Goal: Task Accomplishment & Management: Complete application form

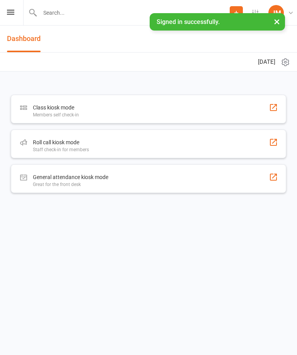
click at [109, 14] on input "text" at bounding box center [134, 12] width 192 height 11
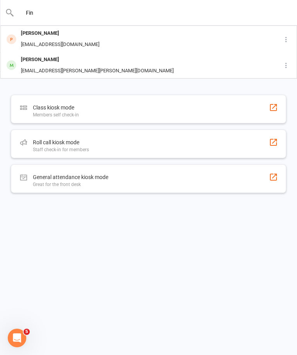
type input "Fin"
click at [157, 37] on div "[PERSON_NAME] [EMAIL_ADDRESS][DOMAIN_NAME]" at bounding box center [136, 39] width 271 height 26
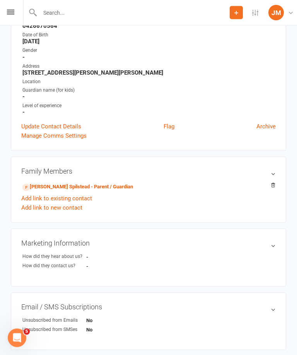
scroll to position [123, 0]
click at [105, 186] on link "[PERSON_NAME] Spilstead - Parent / Guardian" at bounding box center [77, 187] width 111 height 8
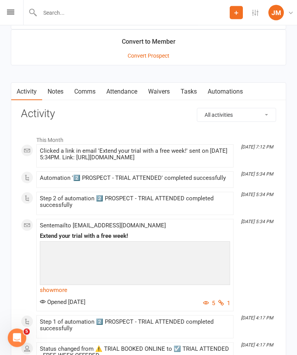
click at [167, 93] on link "Waivers" at bounding box center [159, 92] width 32 height 18
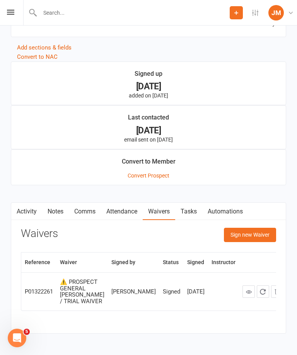
scroll to position [600, 0]
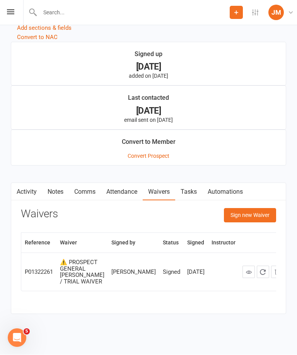
click at [258, 215] on button "Sign new Waiver" at bounding box center [250, 215] width 52 height 14
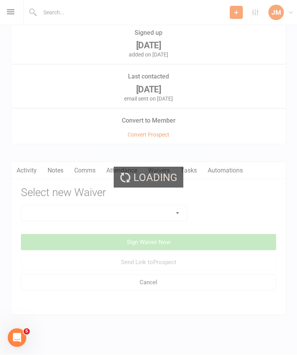
scroll to position [629, 0]
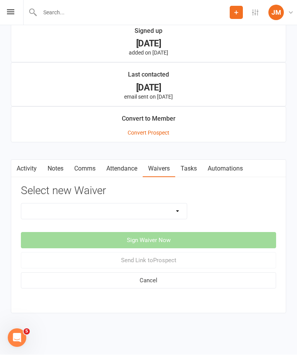
click at [174, 207] on select "💲 ADD PAYMENT METHOD FOR CASUALS ❌ CANCELLATION FORM ☑️ EXISTING MEMBER WAIVER …" at bounding box center [104, 211] width 166 height 15
select select "13779"
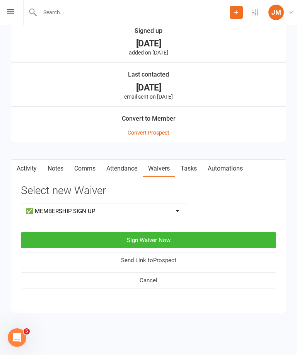
click at [192, 253] on button "Send Link to [GEOGRAPHIC_DATA]" at bounding box center [148, 261] width 255 height 16
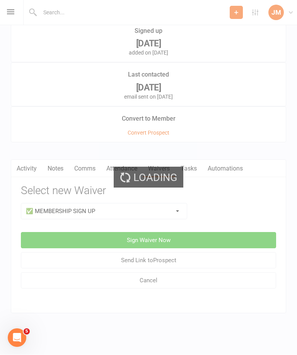
scroll to position [630, 0]
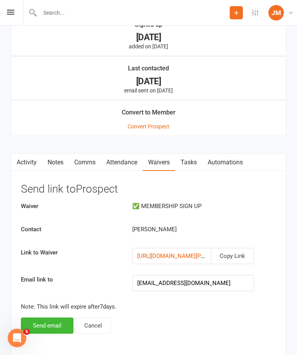
click at [98, 322] on button "Cancel" at bounding box center [93, 325] width 36 height 16
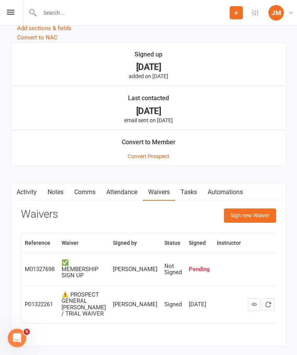
click at [280, 266] on icon "button" at bounding box center [282, 268] width 5 height 5
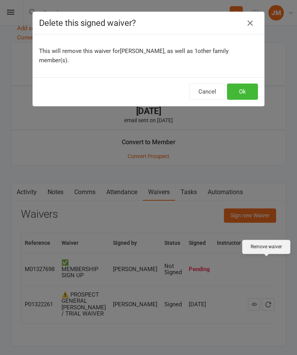
click at [247, 91] on button "Ok" at bounding box center [242, 92] width 31 height 16
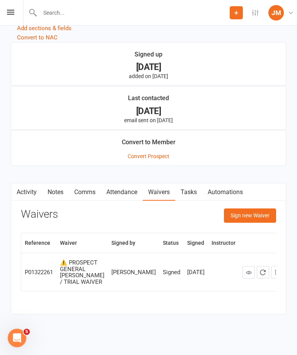
click at [256, 213] on button "Sign new Waiver" at bounding box center [250, 215] width 52 height 14
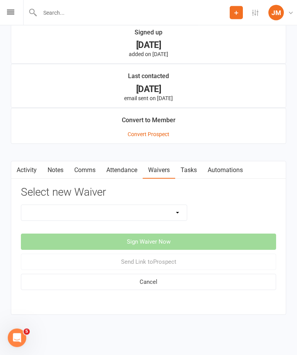
scroll to position [629, 0]
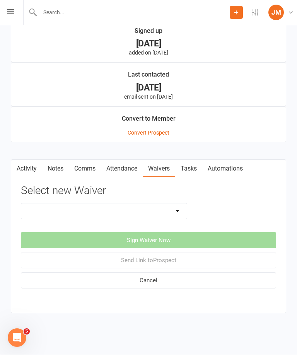
click at [173, 204] on select "💲 ADD PAYMENT METHOD FOR CASUALS ❌ CANCELLATION FORM ☑️ EXISTING MEMBER WAIVER …" at bounding box center [104, 211] width 166 height 15
select select "13967"
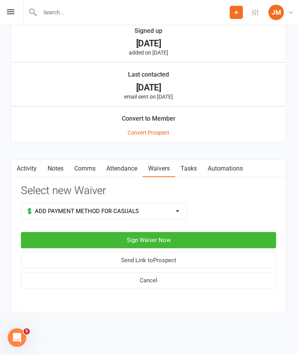
click at [203, 232] on button "Sign Waiver Now" at bounding box center [148, 240] width 255 height 16
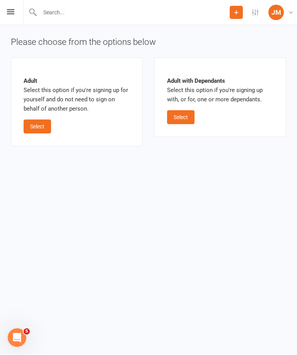
click at [36, 120] on button "Select" at bounding box center [37, 127] width 27 height 14
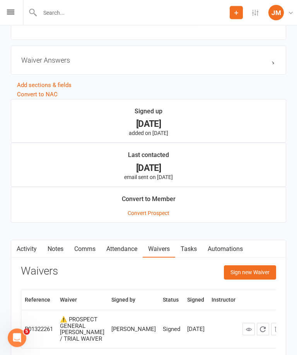
scroll to position [574, 0]
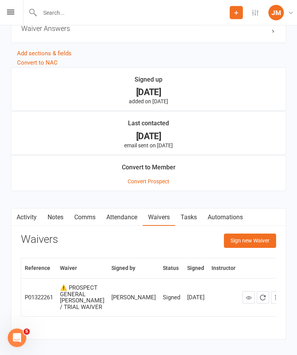
click at [253, 239] on button "Sign new Waiver" at bounding box center [250, 241] width 52 height 14
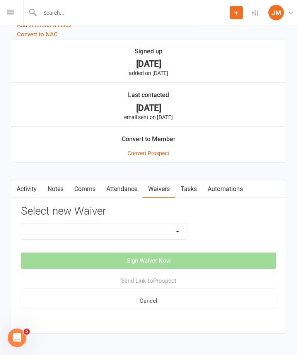
scroll to position [604, 0]
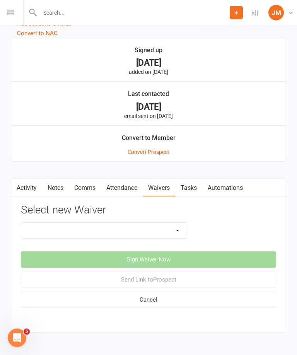
click at [138, 225] on select "💲 ADD PAYMENT METHOD FOR CASUALS ❌ CANCELLATION FORM ☑️ EXISTING MEMBER WAIVER …" at bounding box center [104, 230] width 166 height 15
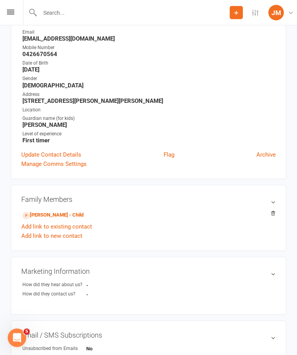
scroll to position [0, 0]
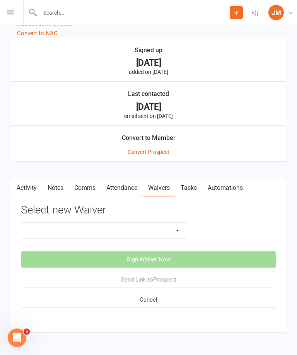
click at [164, 237] on select "💲 ADD PAYMENT METHOD FOR CASUALS ❌ CANCELLATION FORM ☑️ EXISTING MEMBER WAIVER …" at bounding box center [104, 230] width 166 height 15
select select "13967"
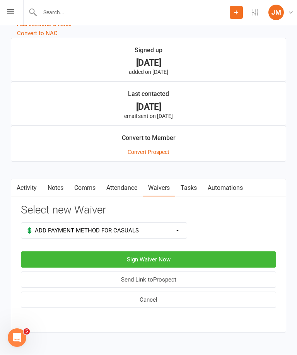
click at [206, 257] on button "Sign Waiver Now" at bounding box center [148, 260] width 255 height 16
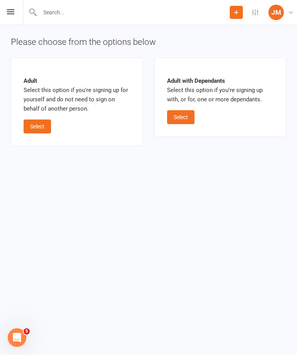
click at [175, 115] on button "Select" at bounding box center [180, 118] width 27 height 14
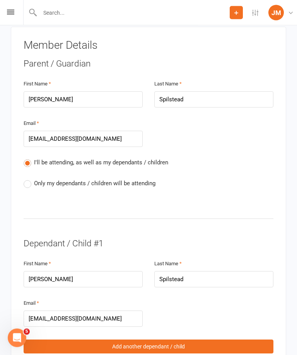
scroll to position [185, 0]
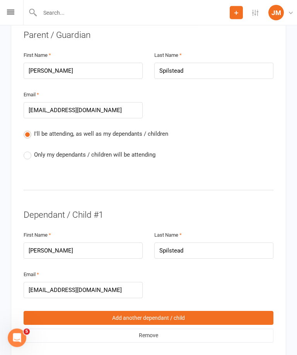
click at [23, 141] on div "Member Details Parent / Guardian First Name [PERSON_NAME] Last Name Spilstead E…" at bounding box center [148, 177] width 275 height 359
click at [24, 142] on div "I'll be attending, as well as my dependants / children Only my dependants / chi…" at bounding box center [149, 151] width 250 height 42
click at [29, 150] on label "Only my dependants / children will be attending" at bounding box center [90, 154] width 132 height 9
click at [29, 150] on input "Only my dependants / children will be attending" at bounding box center [26, 150] width 5 height 0
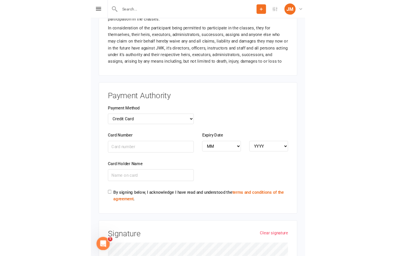
scroll to position [570, 0]
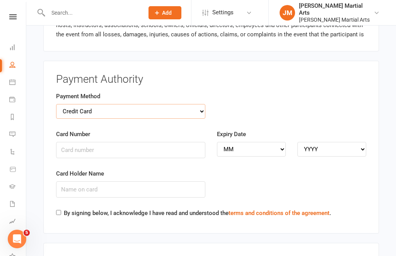
click at [191, 104] on select "Credit Card Bank Account" at bounding box center [130, 111] width 149 height 15
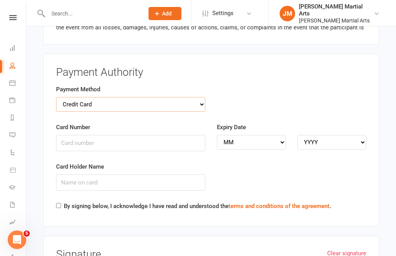
scroll to position [577, 0]
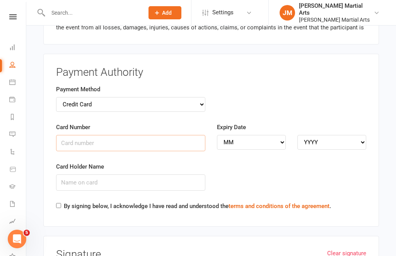
click at [120, 135] on input "Card Number" at bounding box center [130, 143] width 149 height 16
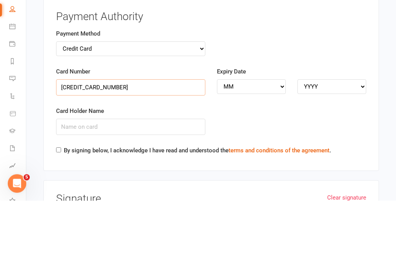
type input "[CREDIT_CARD_NUMBER]"
click at [251, 135] on select "MM 01 02 03 04 05 06 07 08 09 10 11 12" at bounding box center [251, 142] width 69 height 15
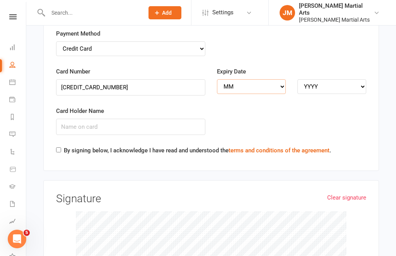
select select "08"
click at [297, 79] on select "YYYY 2025 2026 2027 2028 2029 2030 2031 2032 2033 2034" at bounding box center [331, 86] width 69 height 15
select select "2028"
click at [141, 119] on input "Card Holder Name" at bounding box center [130, 127] width 149 height 16
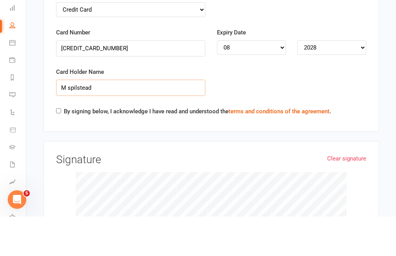
type input "M spilstead"
click at [60, 148] on input "By signing below, I acknowledge I have read and understood the terms and condit…" at bounding box center [58, 150] width 5 height 5
checkbox input "true"
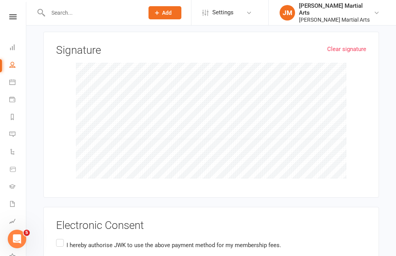
scroll to position [805, 0]
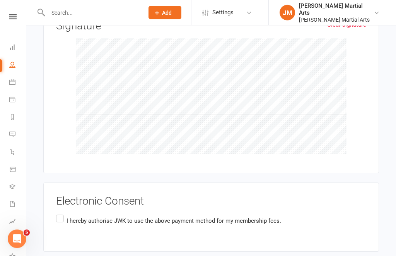
click at [65, 213] on label "I hereby authorise JWK to use the above payment method for my membership fees." at bounding box center [168, 220] width 225 height 15
click at [61, 213] on input "I hereby authorise JWK to use the above payment method for my membership fees." at bounding box center [58, 213] width 5 height 0
